Goal: Information Seeking & Learning: Find specific fact

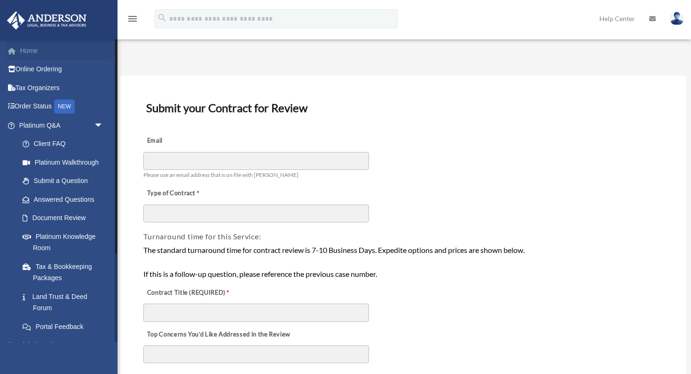
click at [40, 56] on link "Home" at bounding box center [62, 50] width 111 height 19
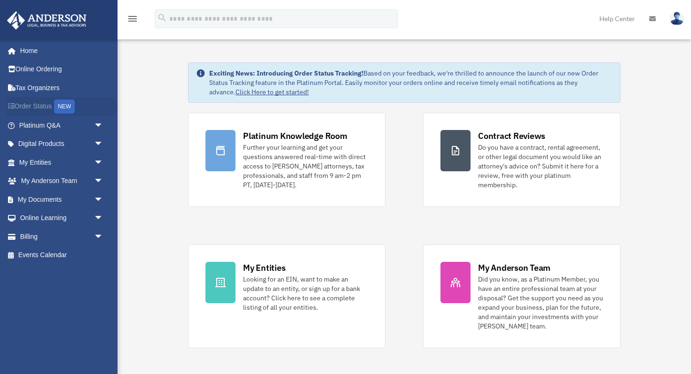
click at [65, 107] on div "NEW" at bounding box center [64, 107] width 21 height 14
click at [98, 127] on span "arrow_drop_down" at bounding box center [103, 125] width 19 height 19
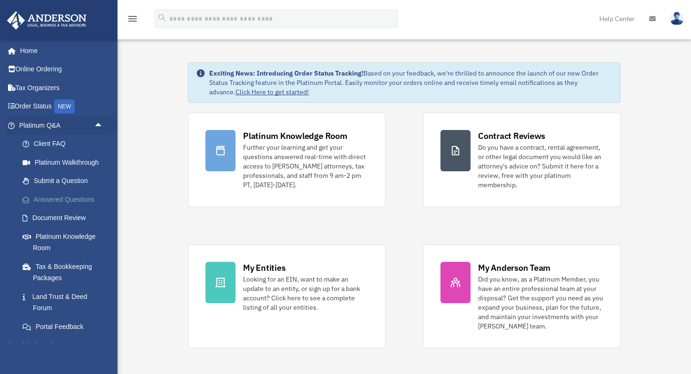
click at [79, 203] on link "Answered Questions" at bounding box center [65, 199] width 104 height 19
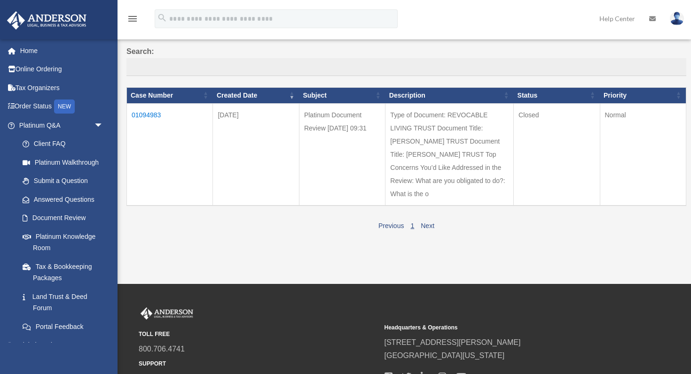
scroll to position [74, 0]
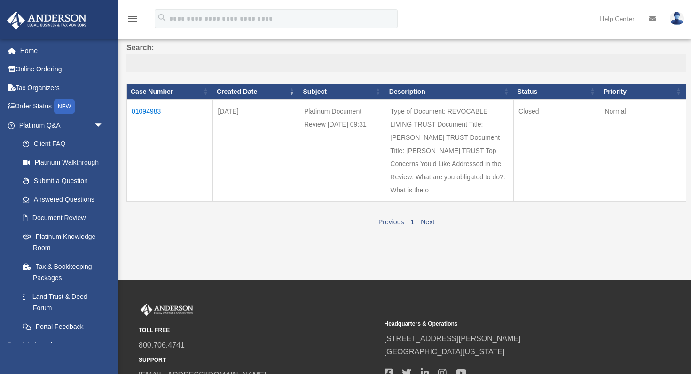
click at [413, 221] on link "1" at bounding box center [412, 222] width 4 height 8
click at [151, 108] on td "01094983" at bounding box center [170, 151] width 86 height 102
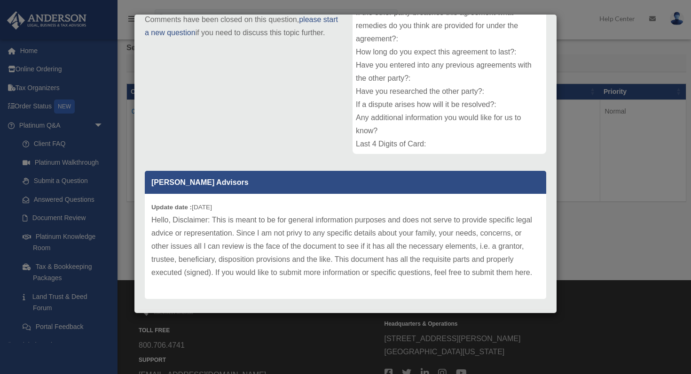
scroll to position [151, 0]
